Goal: Task Accomplishment & Management: Complete application form

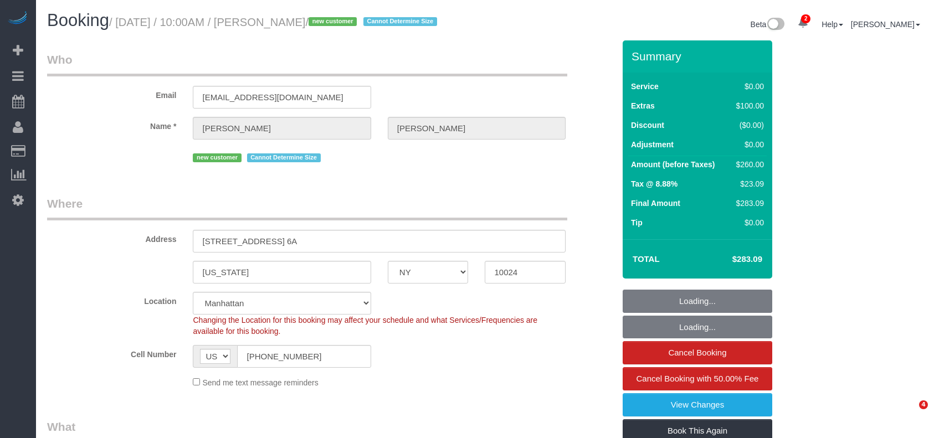
select select "NY"
select select "1"
select select "number:89"
select select "number:90"
select select "number:15"
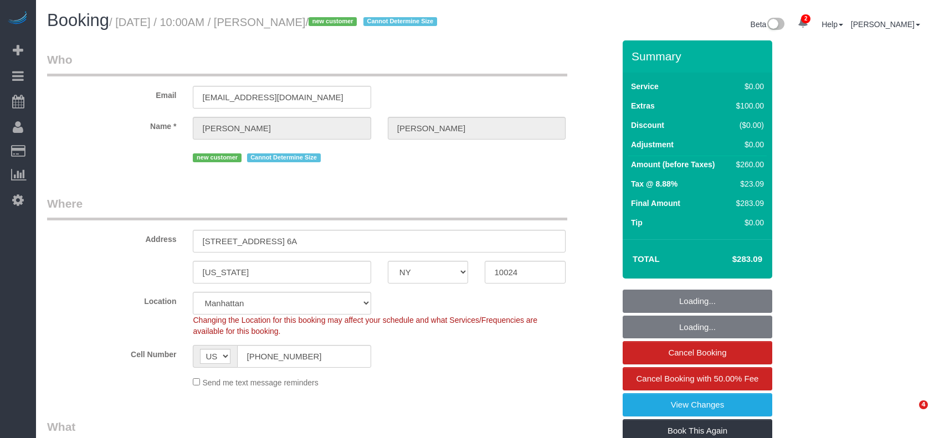
select select "number:5"
select select "spot1"
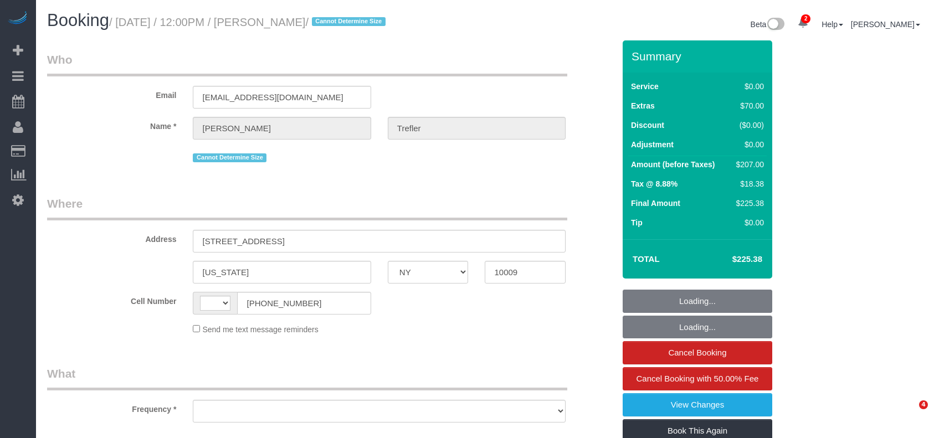
select select "NY"
select select "number:60"
select select "number:90"
select select "number:15"
select select "number:5"
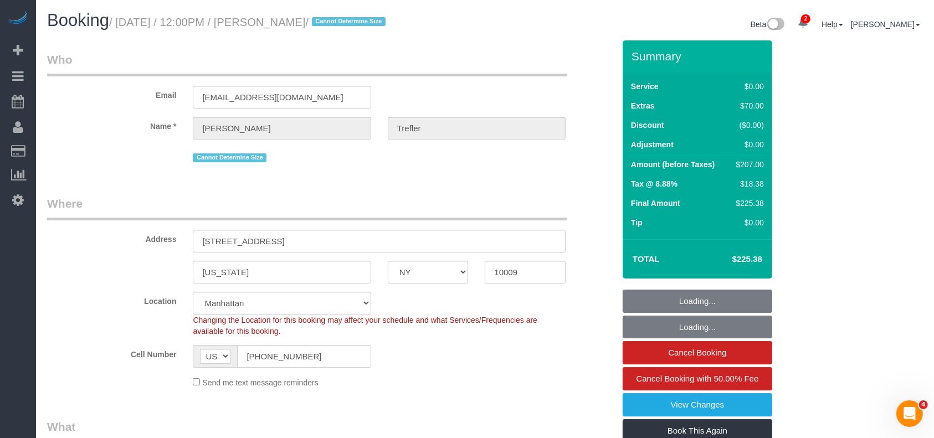
select select "string:[GEOGRAPHIC_DATA]"
select select "object:1206"
select select "string:stripe-pm_1RSkNx4VGloSiKo7CHzMvNuZ"
select select "spot1"
select select "object:1319"
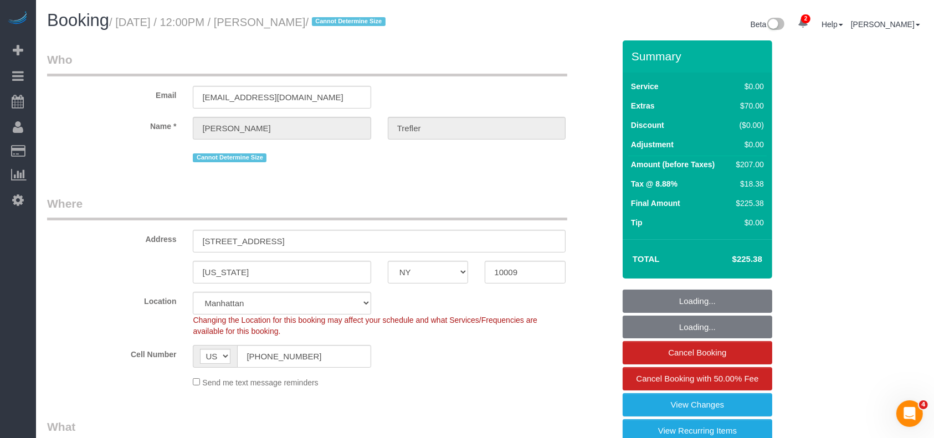
select select "1"
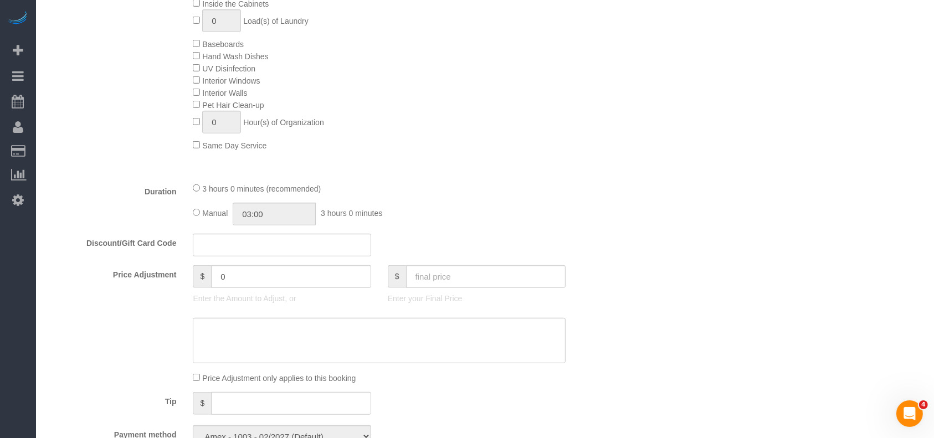
scroll to position [517, 0]
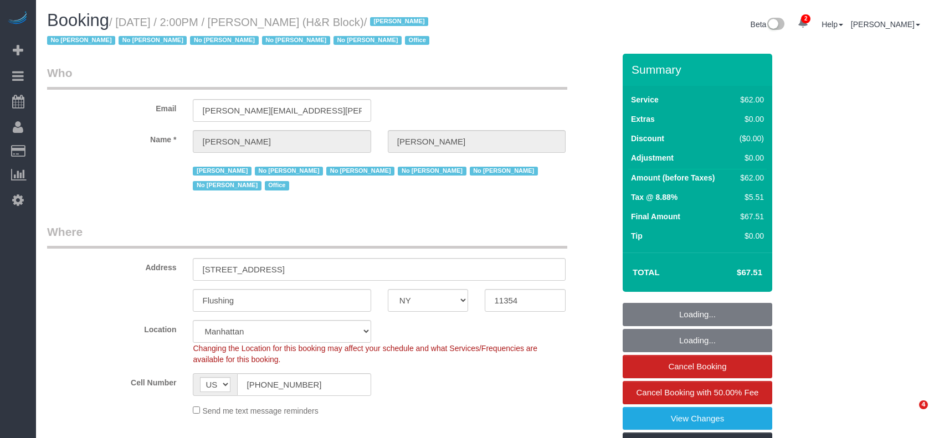
select select "NY"
select select "string:paypal"
select select "spot1"
select select "number:89"
select select "number:90"
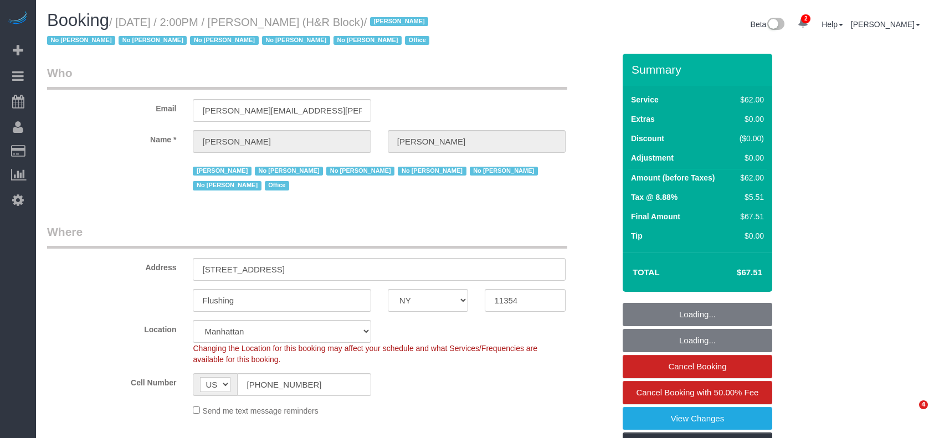
select select "number:15"
select select "number:7"
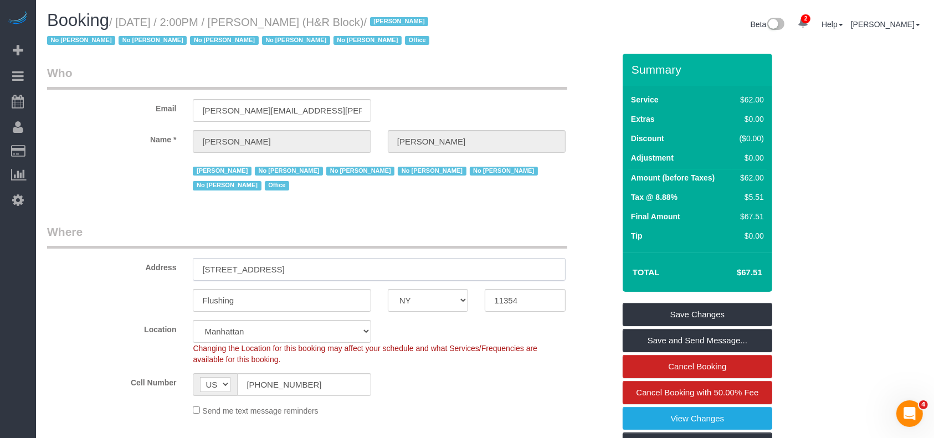
drag, startPoint x: 195, startPoint y: 270, endPoint x: 272, endPoint y: 264, distance: 77.2
click at [272, 264] on input "39-20 Main Street, 2nd Floor" at bounding box center [379, 269] width 373 height 23
